Goal: Communication & Community: Answer question/provide support

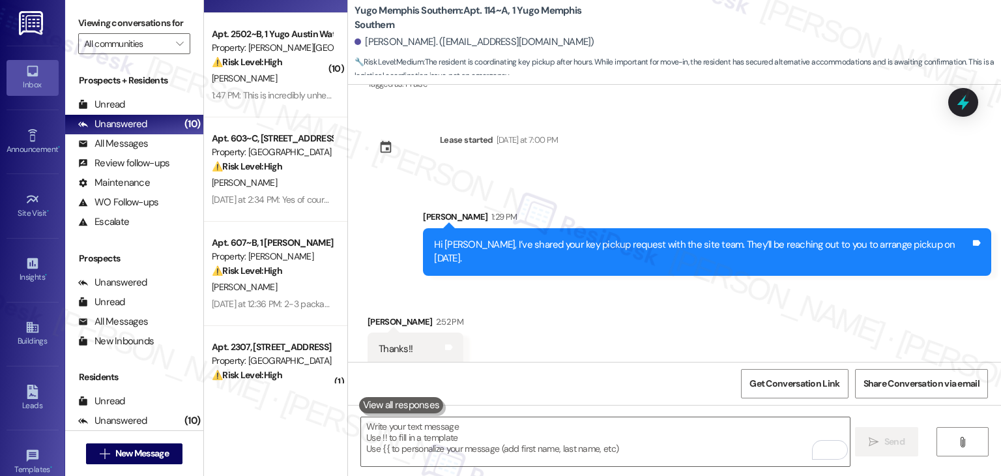
scroll to position [2075, 0]
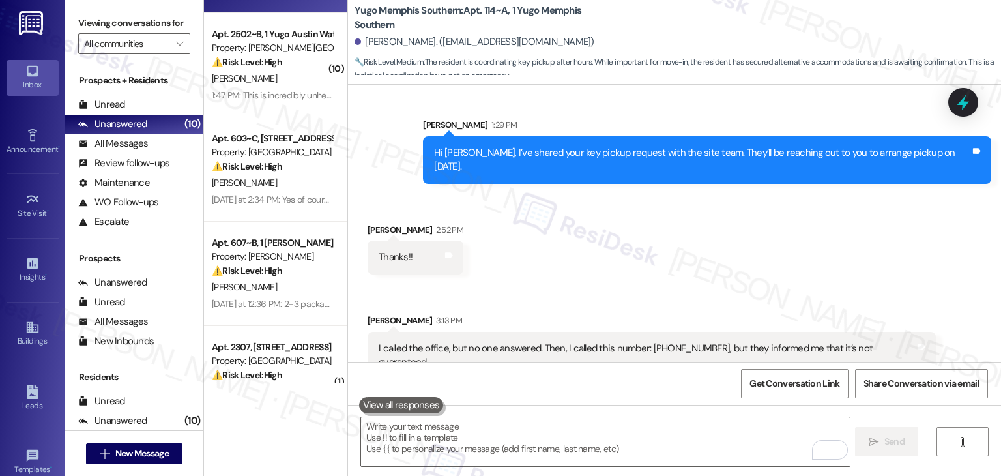
click at [646, 164] on div "Hi [PERSON_NAME], I’ve shared your key pickup request with the site team. They’…" at bounding box center [707, 160] width 568 height 48
click at [646, 164] on div "Hi Ruhan, I’ve shared your key pickup request with the site team. They’ll be re…" at bounding box center [707, 160] width 568 height 48
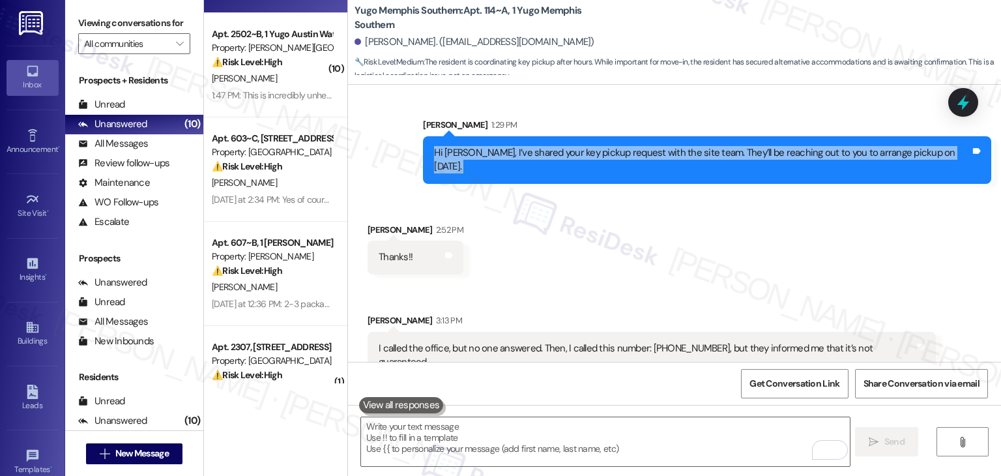
click at [646, 164] on div "Hi Ruhan, I’ve shared your key pickup request with the site team. They’ll be re…" at bounding box center [707, 160] width 568 height 48
copy div "Hi Ruhan, I’ve shared your key pickup request with the site team. They’ll be re…"
click at [539, 332] on div "I called the office, but no one answered. Then, I called this number: (888) 314…" at bounding box center [651, 356] width 568 height 48
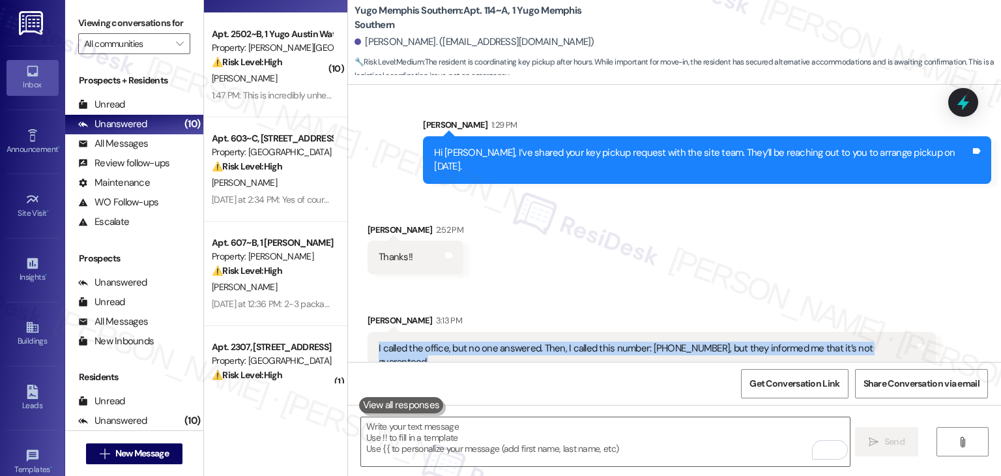
click at [508, 341] on div "I called the office, but no one answered. Then, I called this number: [PHONE_NU…" at bounding box center [647, 355] width 536 height 28
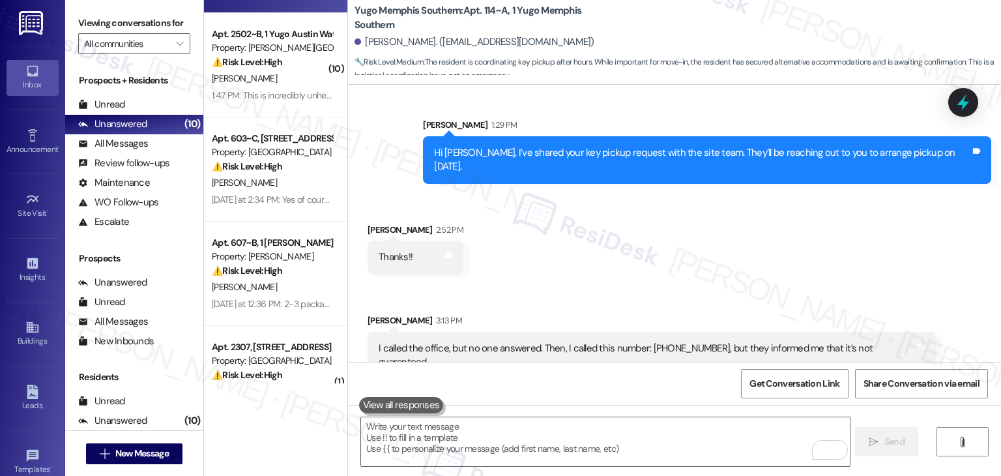
click at [508, 341] on div "I called the office, but no one answered. Then, I called this number: [PHONE_NU…" at bounding box center [647, 355] width 536 height 28
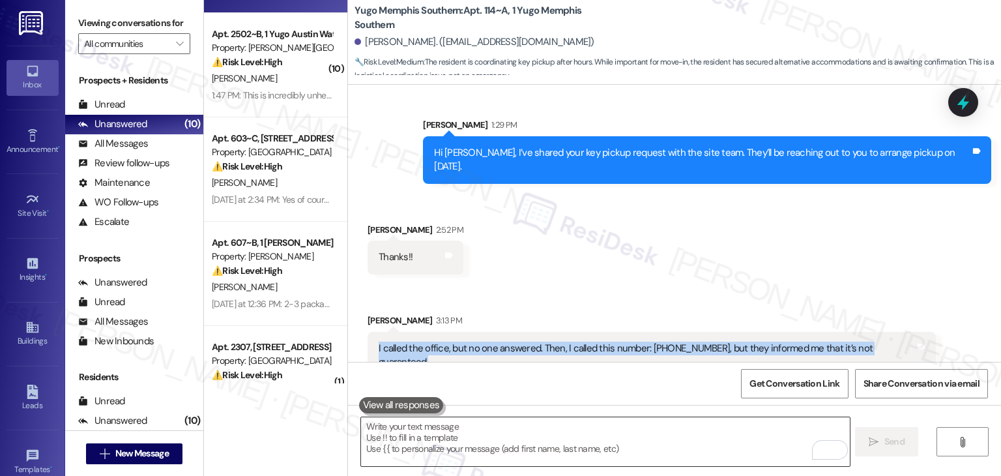
click at [541, 442] on textarea "To enrich screen reader interactions, please activate Accessibility in Grammarl…" at bounding box center [605, 441] width 488 height 49
paste textarea "Hi [PERSON_NAME], thanks for the update. As far as I know, the site team will b…"
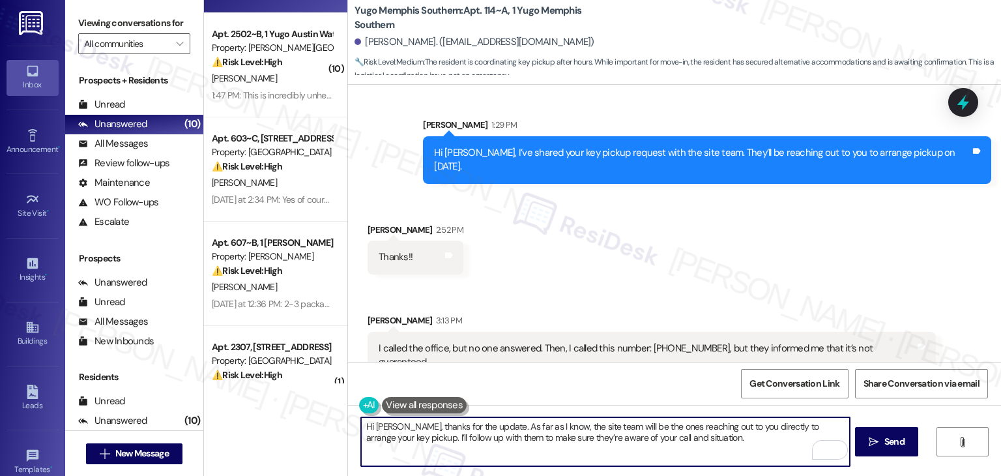
type textarea "Hi [PERSON_NAME], thanks for the update. As far as I know, the site team will b…"
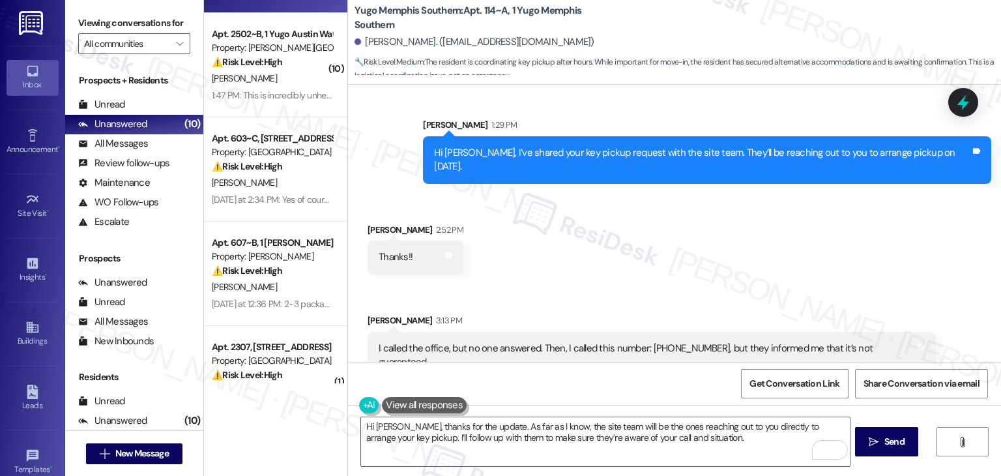
click at [672, 390] on div "Get Conversation Link Share Conversation via email" at bounding box center [674, 383] width 653 height 43
click at [886, 447] on span "Send" at bounding box center [894, 442] width 20 height 14
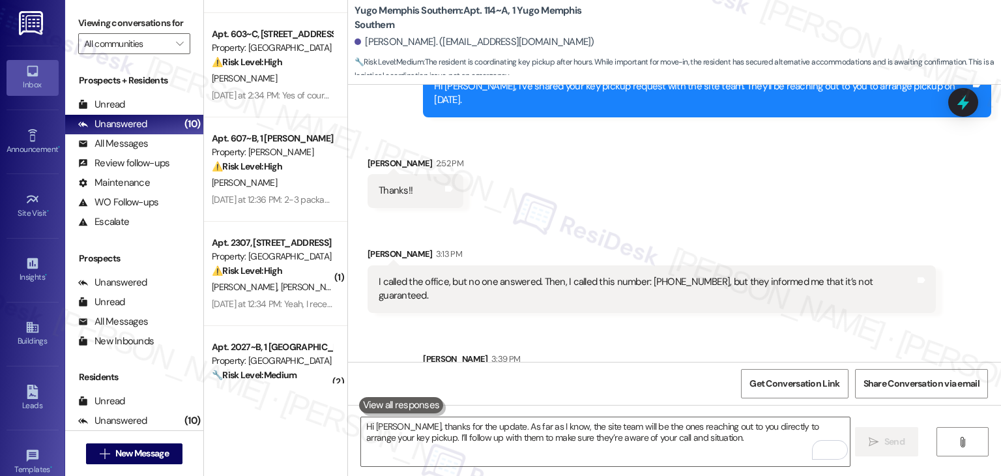
scroll to position [2180, 0]
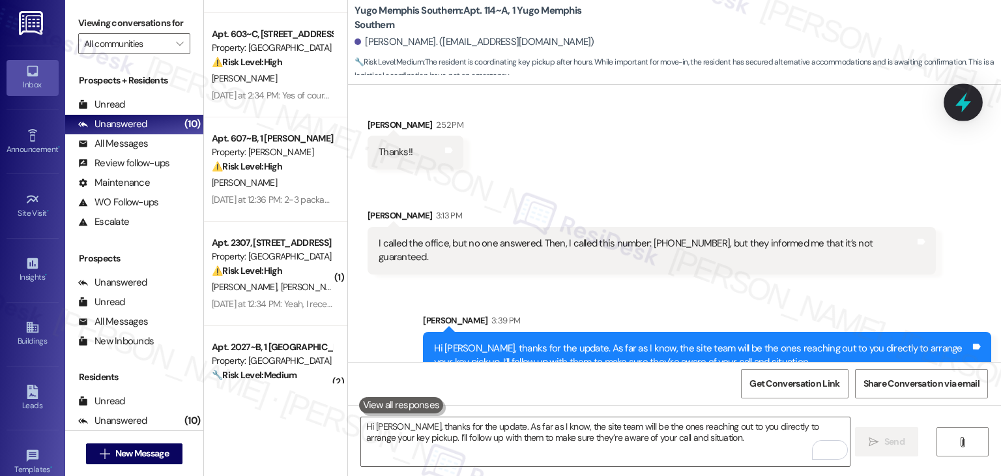
click at [966, 97] on icon at bounding box center [963, 102] width 22 height 22
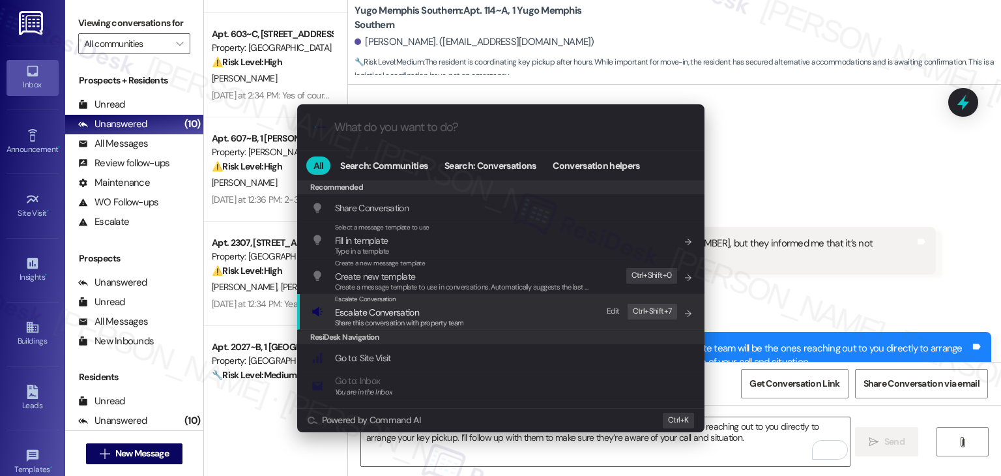
click at [394, 323] on span "Share this conversation with property team" at bounding box center [399, 322] width 129 height 9
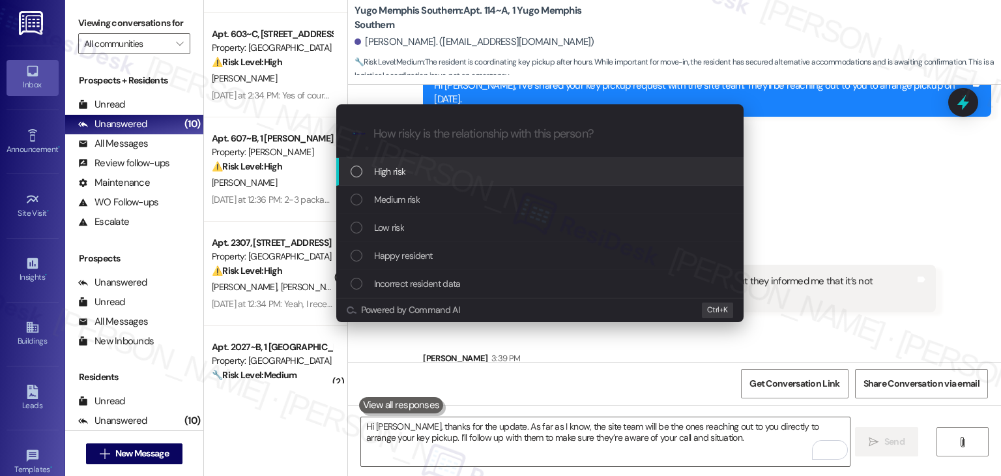
scroll to position [2270, 0]
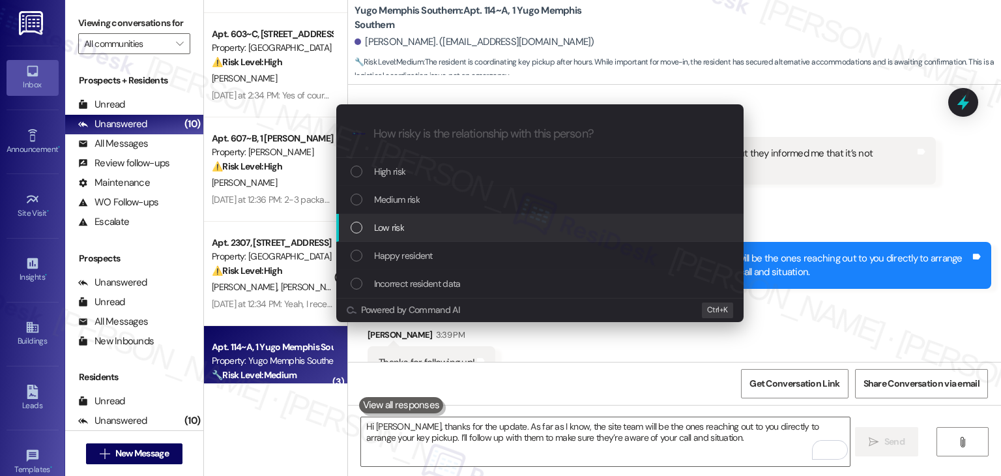
click at [356, 226] on div "List of options" at bounding box center [357, 228] width 12 height 12
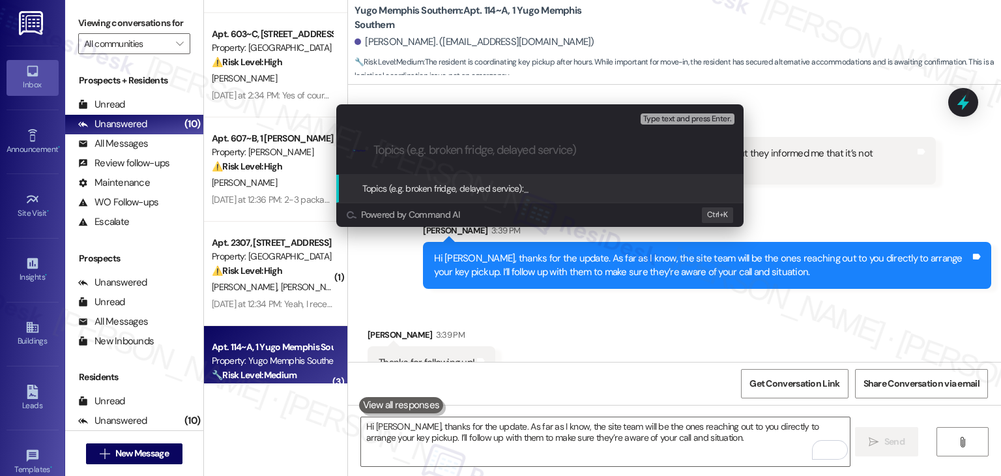
paste input "Key Pickup Arrangement for August 19"
click at [373, 152] on input "Key Pickup Arrangement for August 19" at bounding box center [544, 150] width 343 height 14
type input "Follow up - Key Pickup Arrangement for August 19"
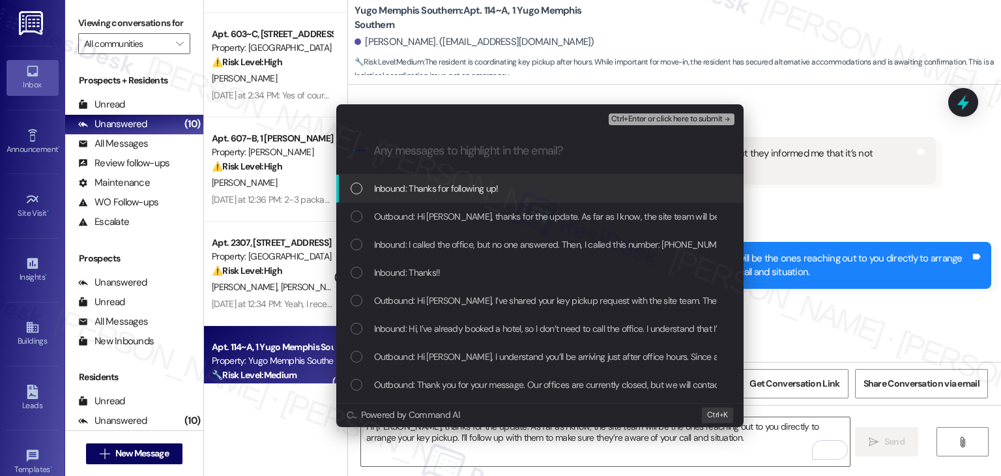
click at [354, 188] on div "List of options" at bounding box center [357, 188] width 12 height 12
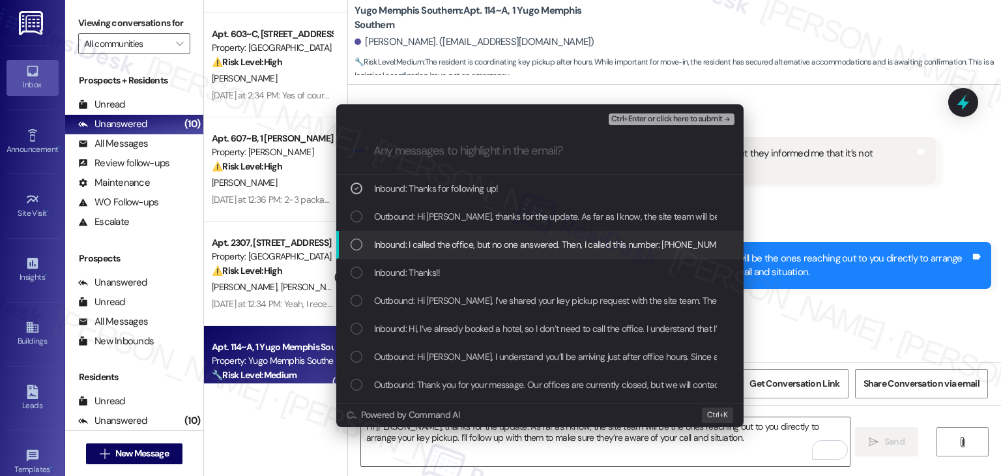
click at [354, 242] on div "List of options" at bounding box center [357, 244] width 12 height 12
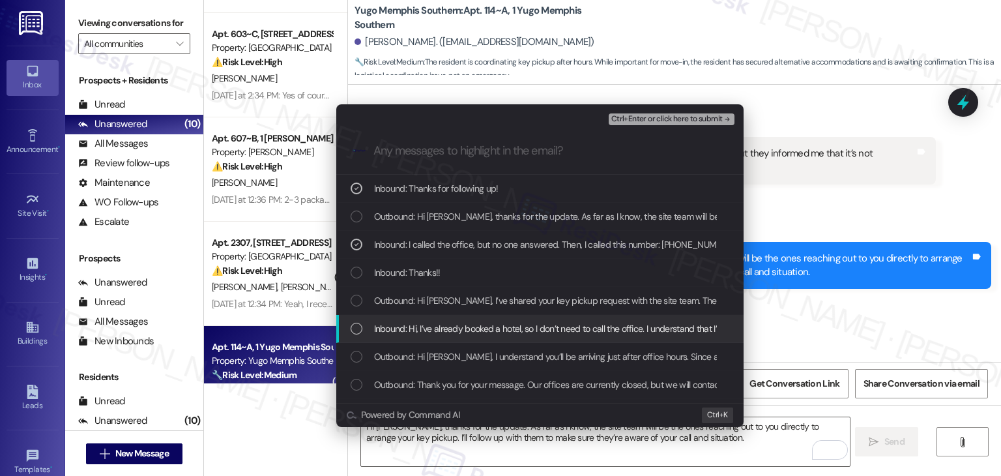
click at [356, 328] on div "List of options" at bounding box center [357, 329] width 12 height 12
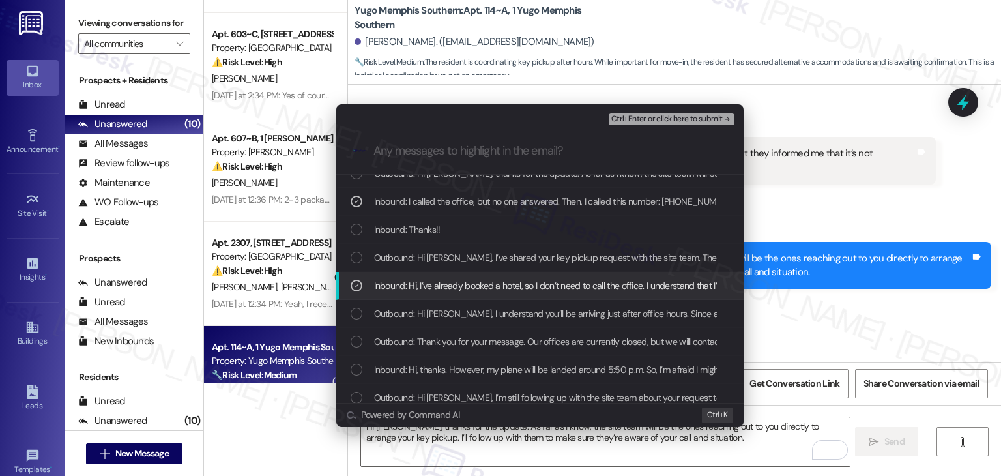
scroll to position [65, 0]
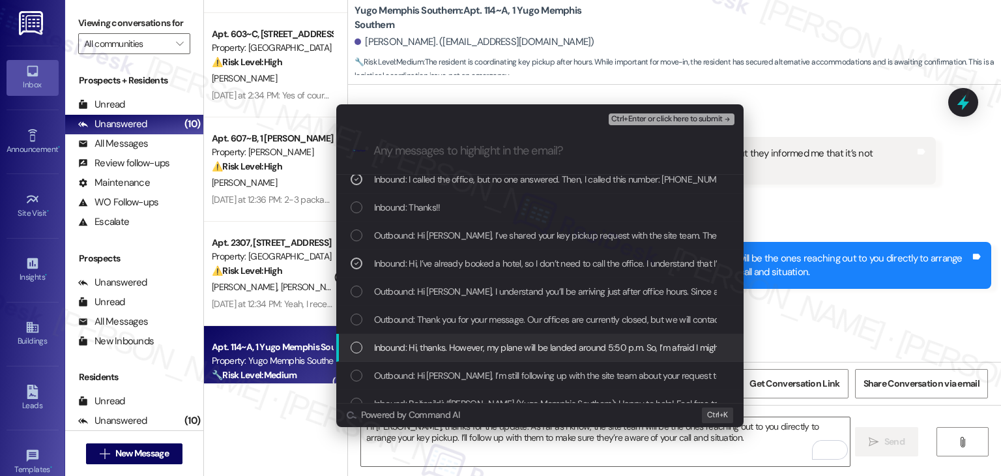
click at [351, 348] on div "List of options" at bounding box center [357, 347] width 12 height 12
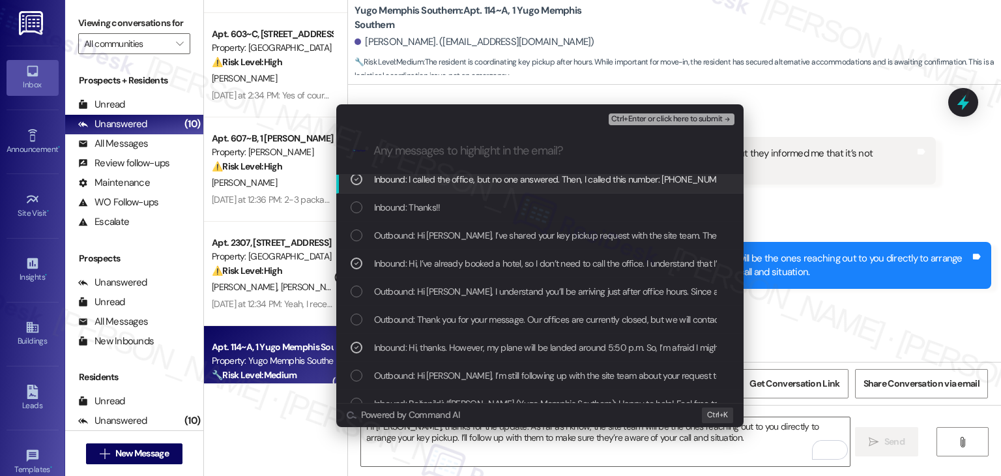
click at [698, 121] on span "Ctrl+Enter or click here to submit" at bounding box center [666, 119] width 111 height 9
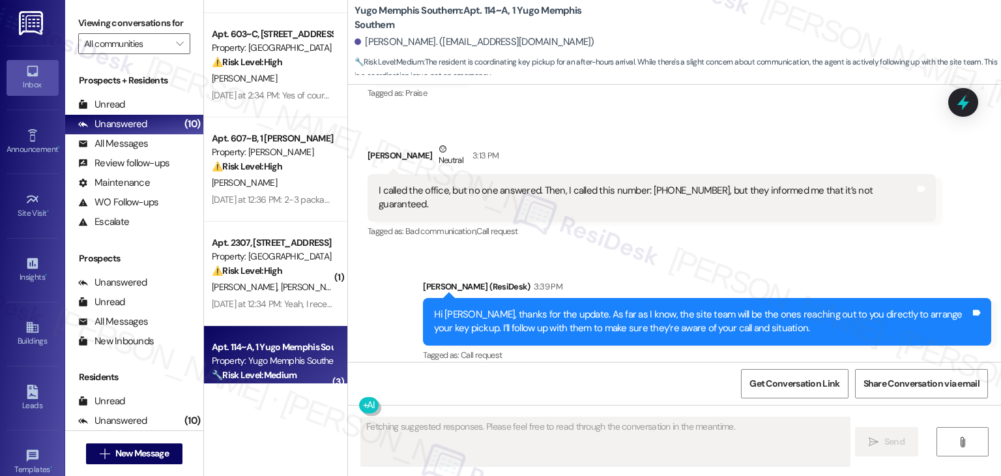
scroll to position [2303, 0]
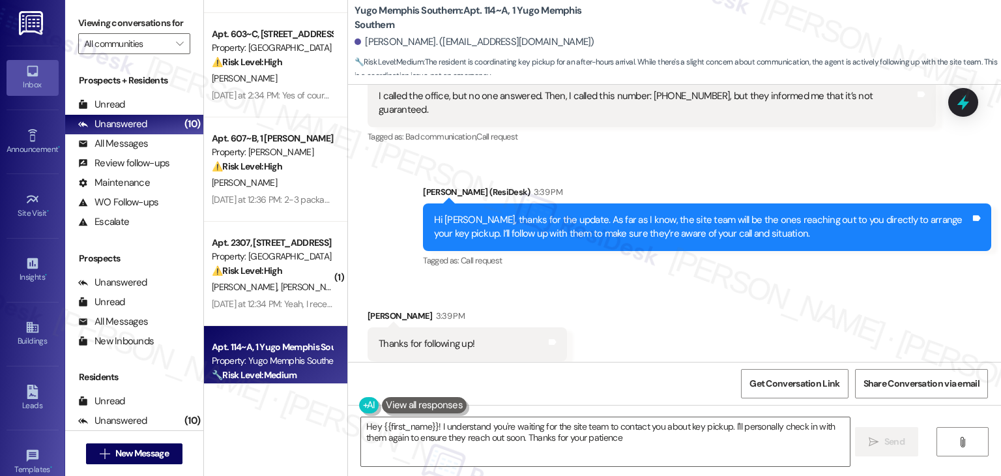
type textarea "Hey {{first_name}}! I understand you're waiting for the site team to contact yo…"
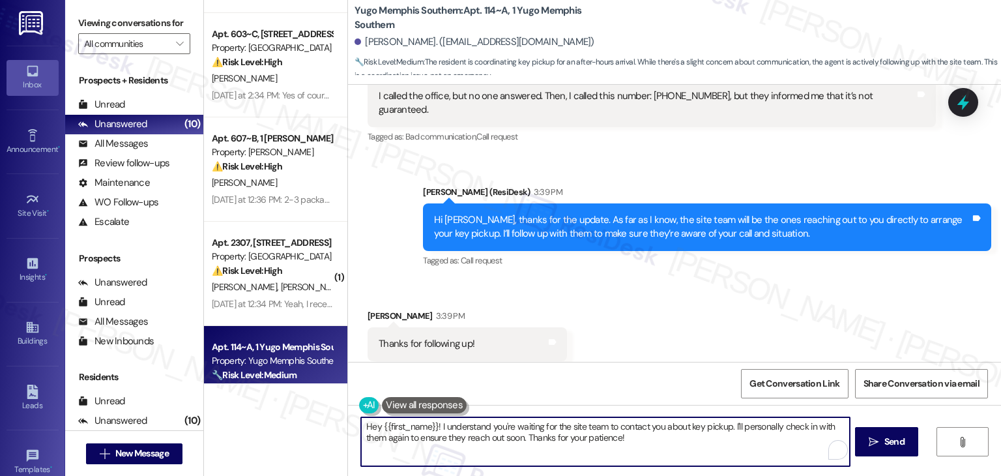
drag, startPoint x: 519, startPoint y: 439, endPoint x: 358, endPoint y: 426, distance: 161.5
click at [361, 426] on textarea "Hey {{first_name}}! I understand you're waiting for the site team to contact yo…" at bounding box center [605, 441] width 488 height 49
click at [417, 436] on textarea "Hey {{first_name}}! I understand you're waiting for the site team to contact yo…" at bounding box center [605, 441] width 488 height 49
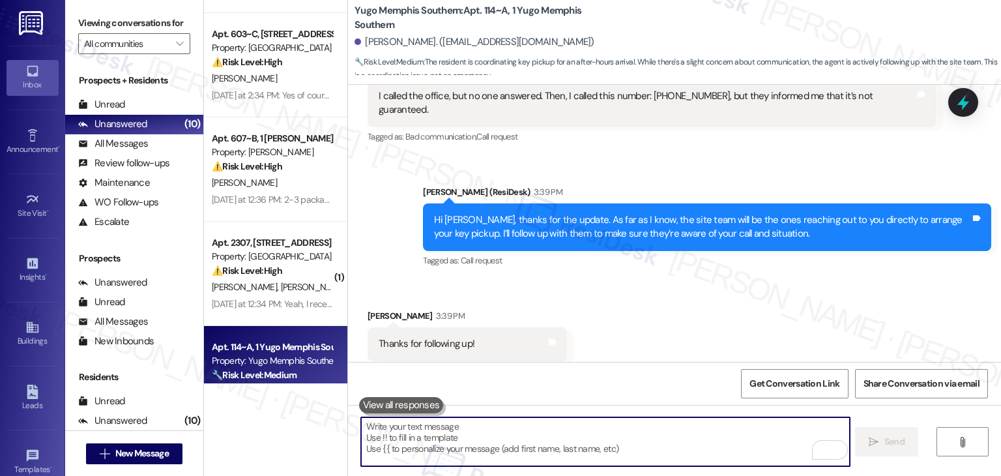
scroll to position [0, 0]
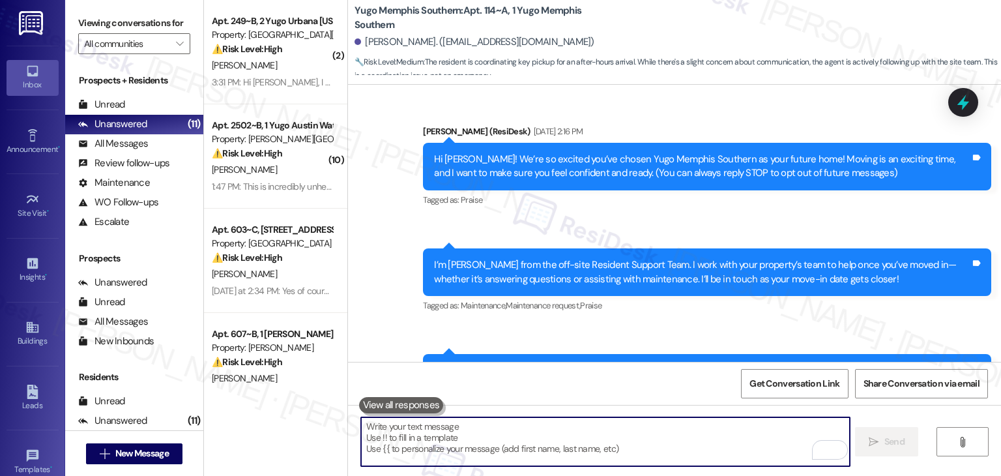
scroll to position [2303, 0]
